Goal: Task Accomplishment & Management: Use online tool/utility

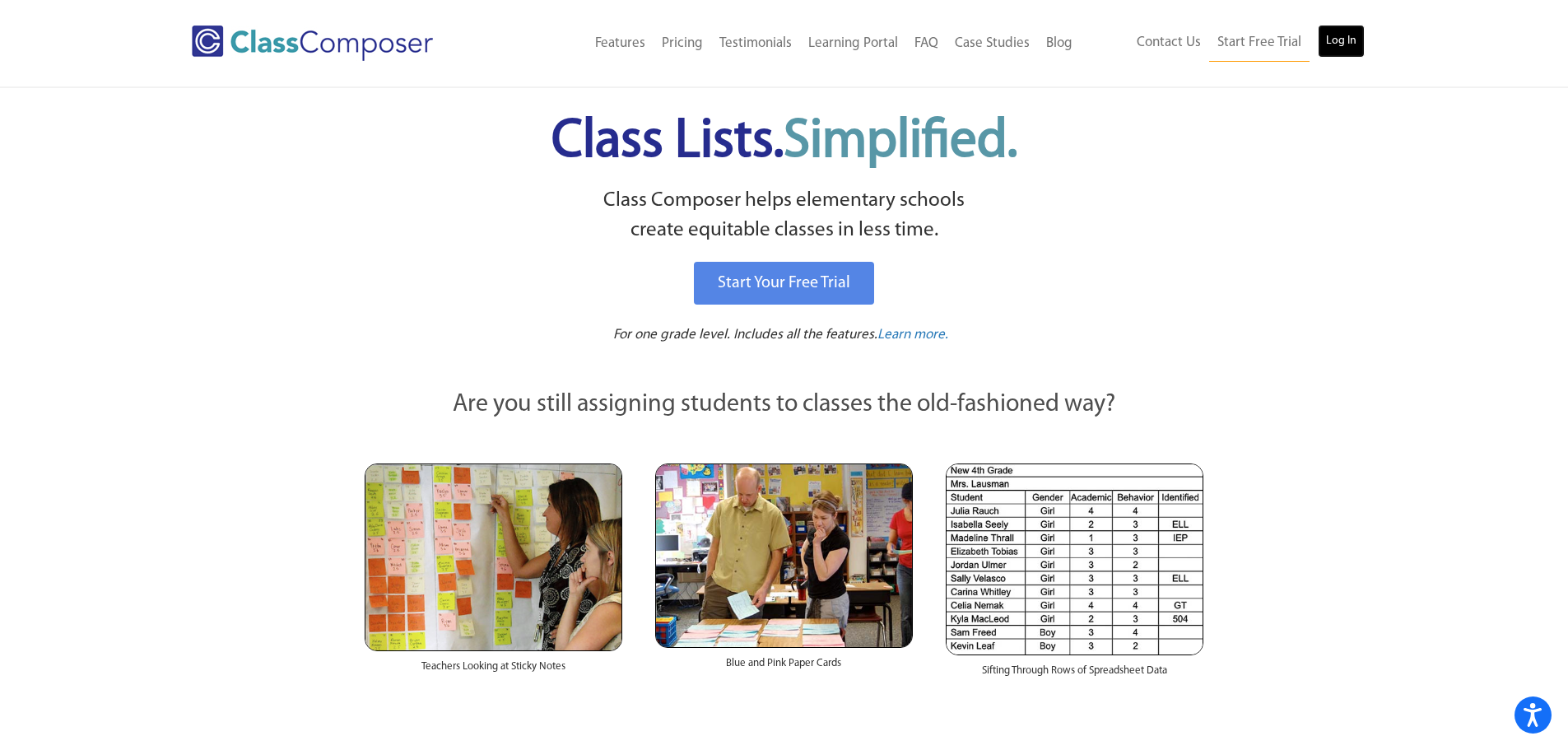
click at [1344, 39] on link "Log In" at bounding box center [1341, 41] width 47 height 33
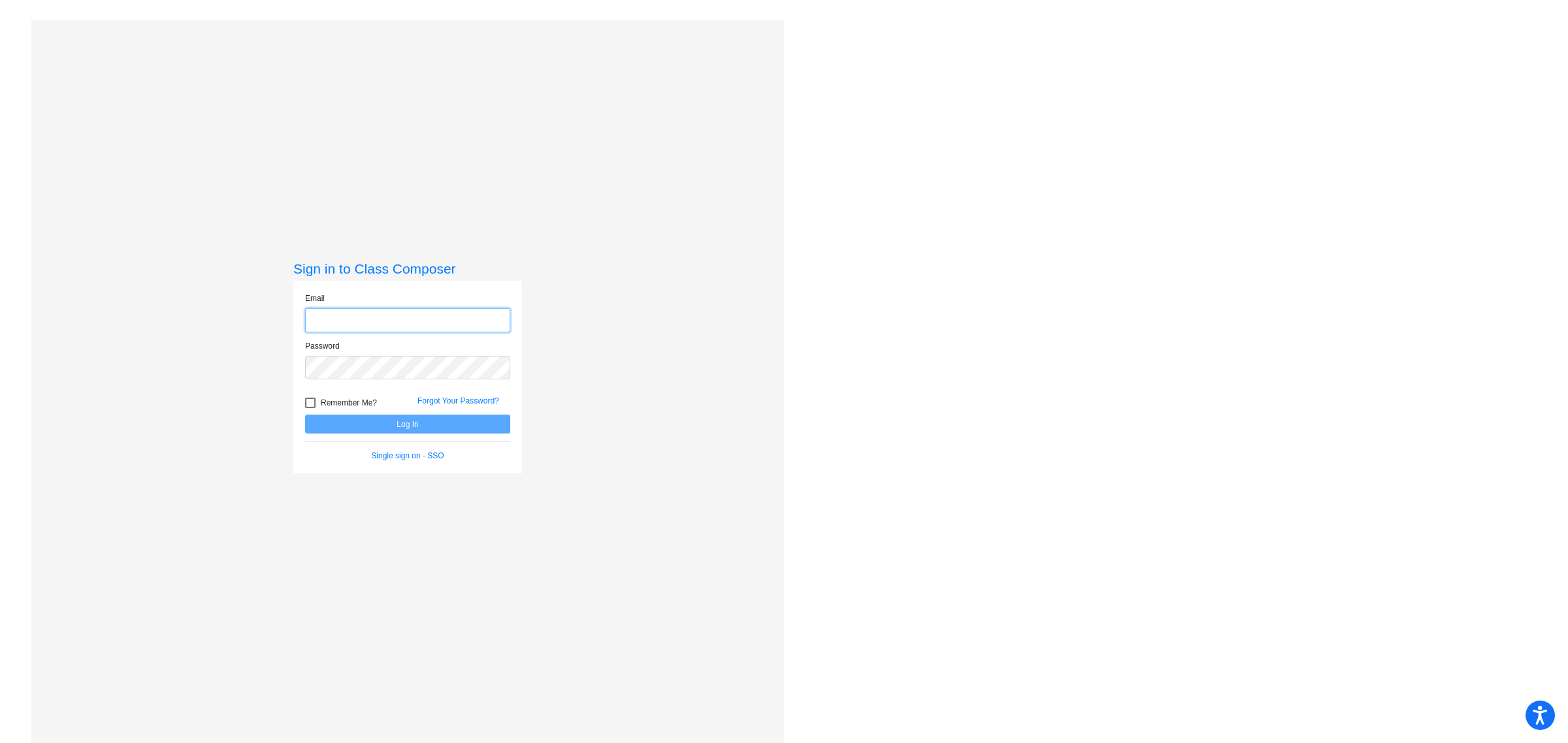
type input "sarah.bell@irsd.k12.de.us"
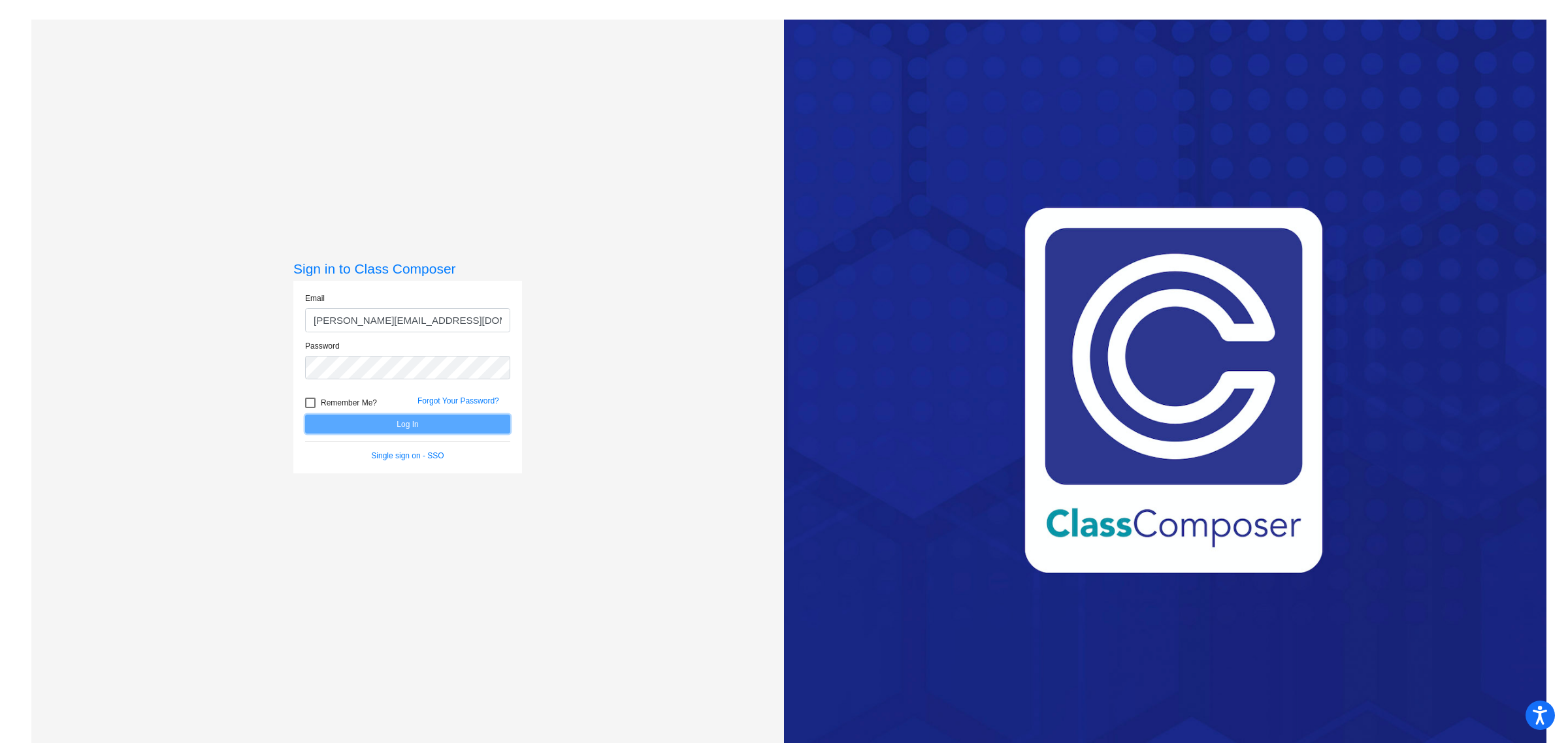
click at [454, 431] on button "Log In" at bounding box center [408, 424] width 205 height 19
click at [454, 428] on button "Log In" at bounding box center [408, 424] width 205 height 19
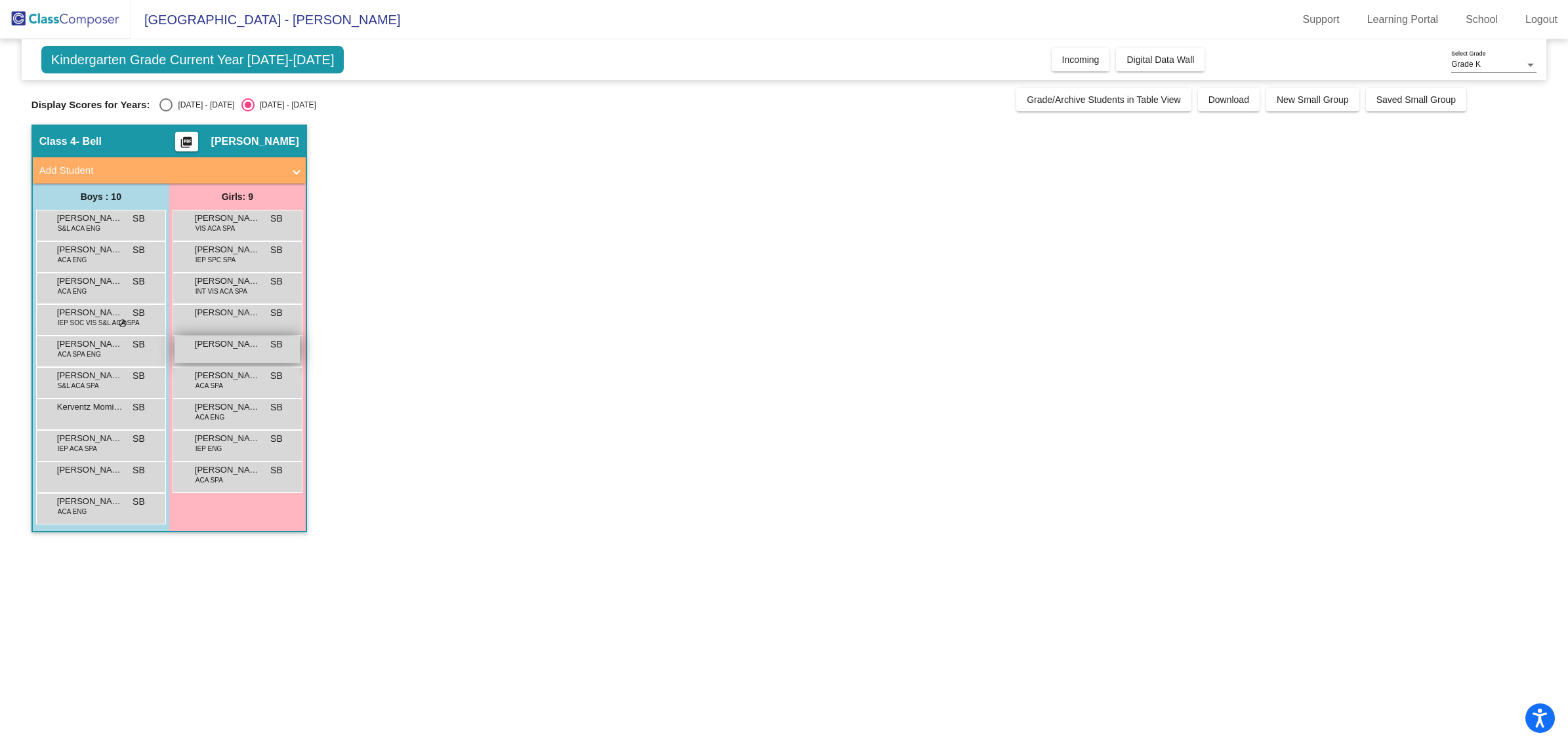
click at [224, 352] on div "Jaiana Jones SB lock do_not_disturb_alt" at bounding box center [236, 350] width 125 height 27
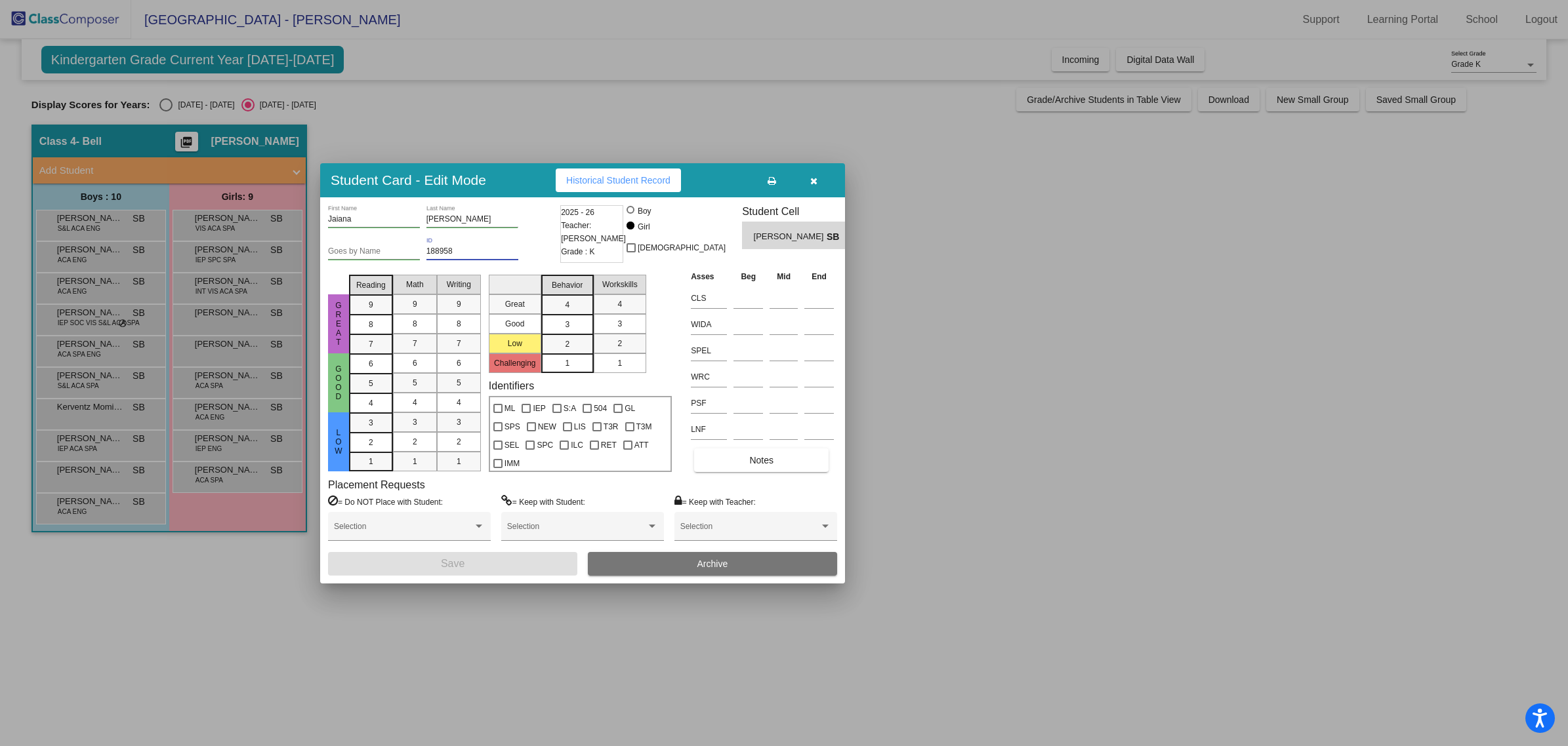
drag, startPoint x: 476, startPoint y: 254, endPoint x: 424, endPoint y: 256, distance: 52.0
click at [424, 256] on div "Goes by Name 188958 ID" at bounding box center [442, 253] width 229 height 32
